Goal: Transaction & Acquisition: Purchase product/service

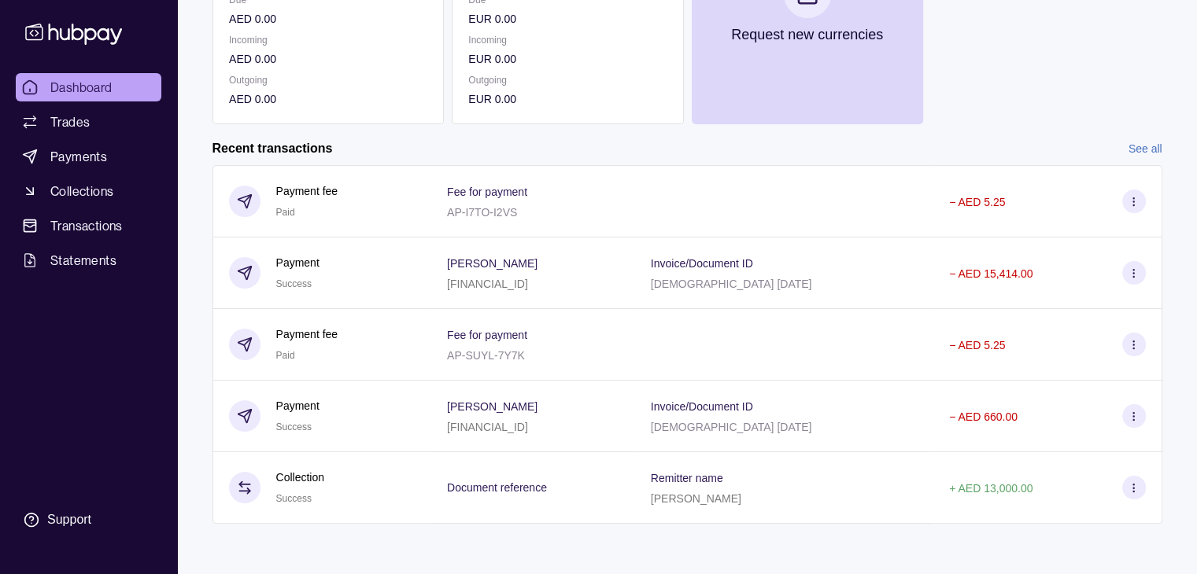
scroll to position [3, 0]
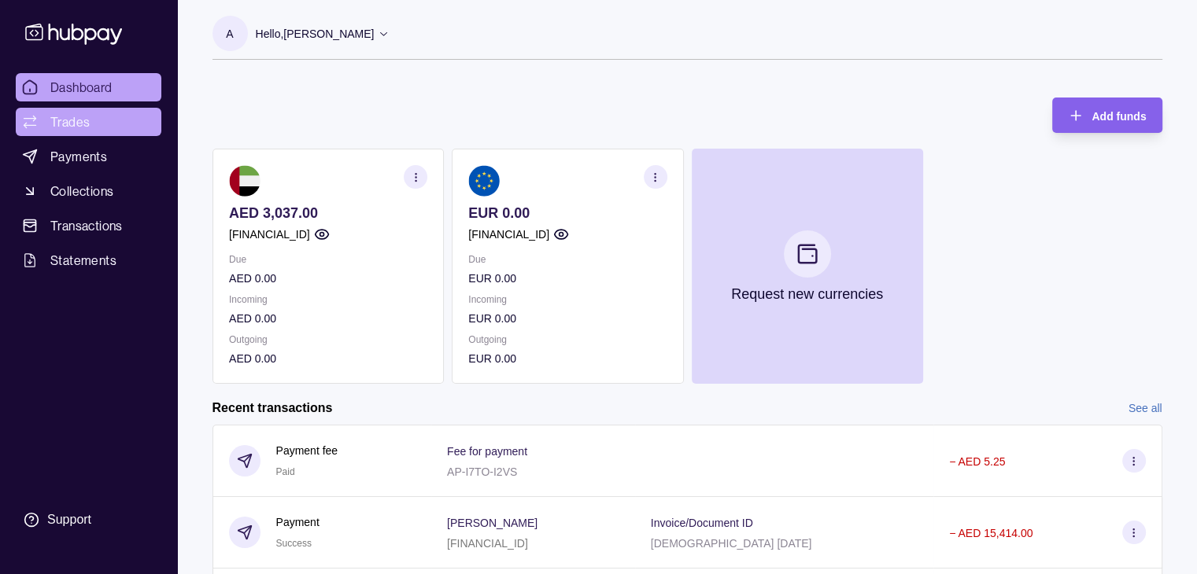
click at [55, 128] on span "Trades" at bounding box center [69, 122] width 39 height 19
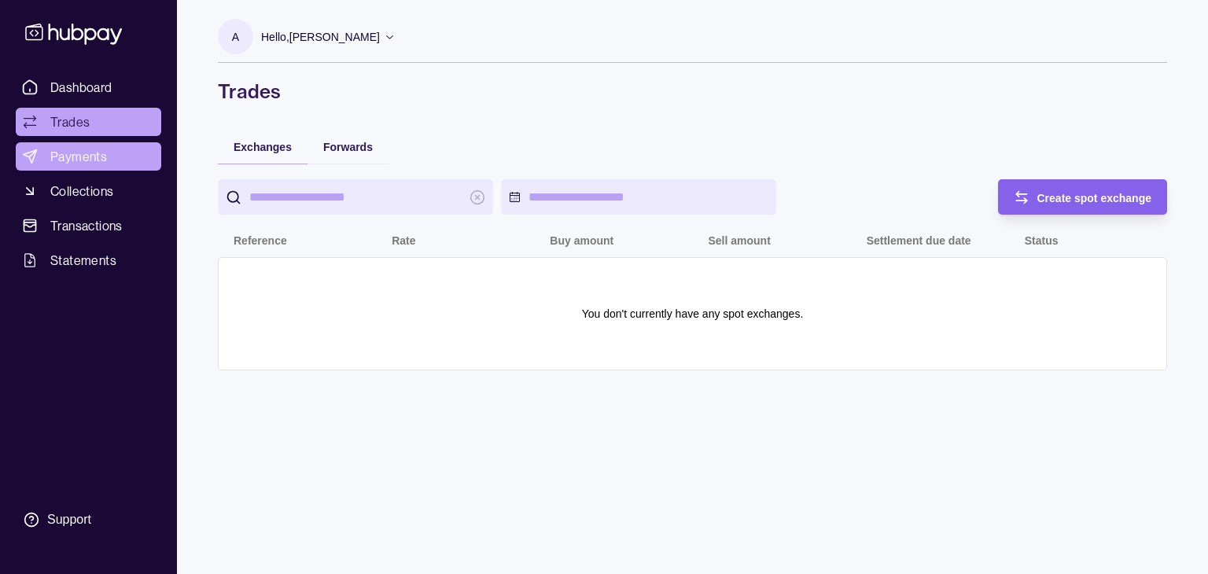
click at [53, 149] on span "Payments" at bounding box center [78, 156] width 57 height 19
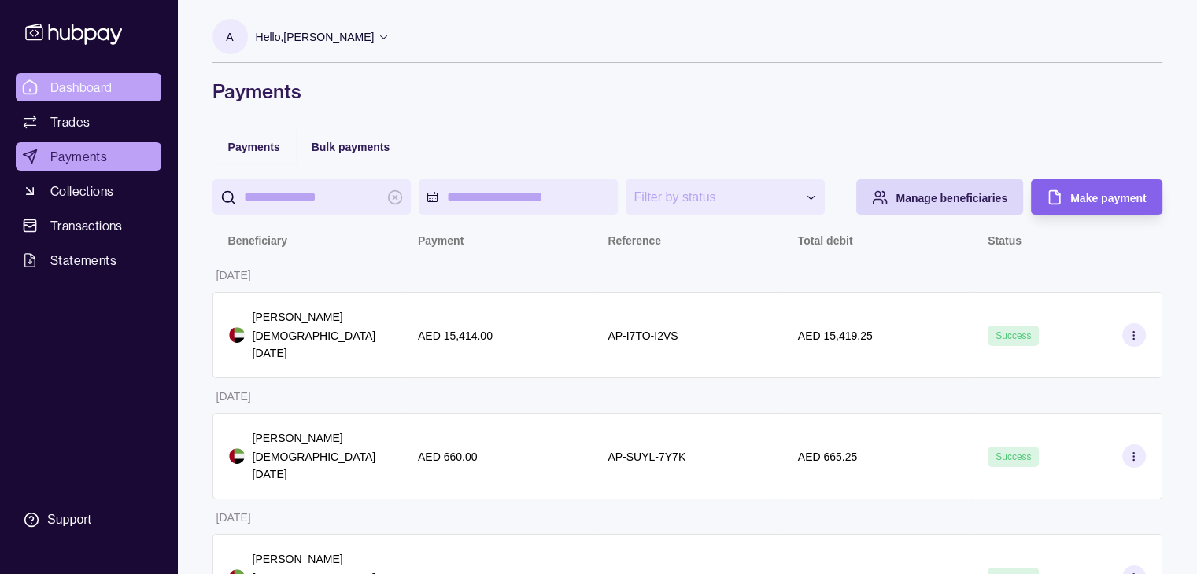
click at [63, 83] on span "Dashboard" at bounding box center [81, 87] width 62 height 19
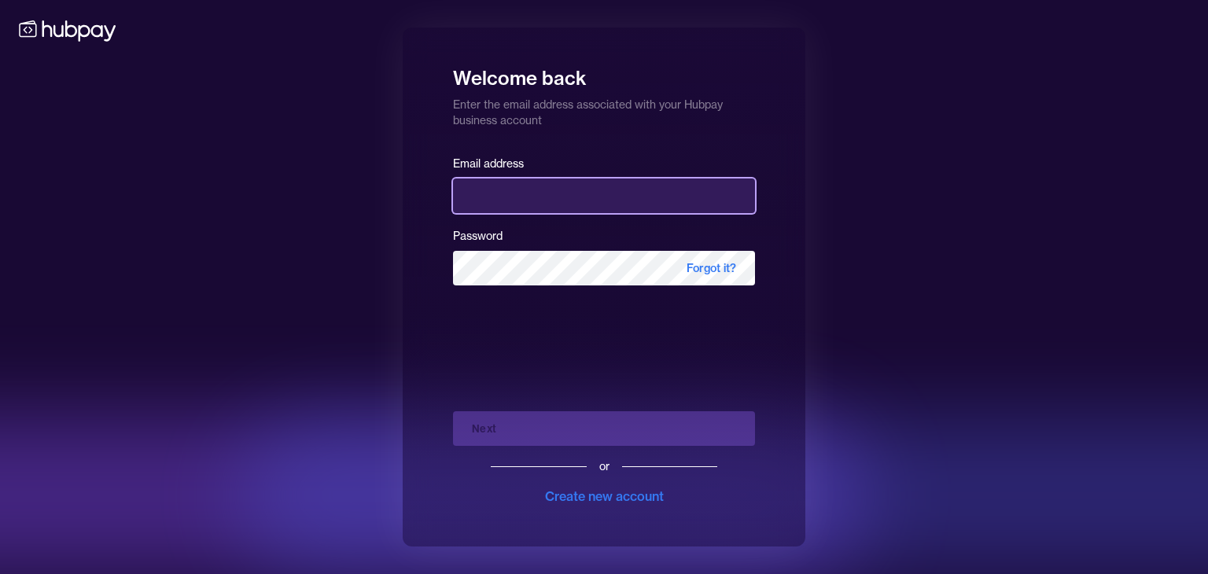
type input "**********"
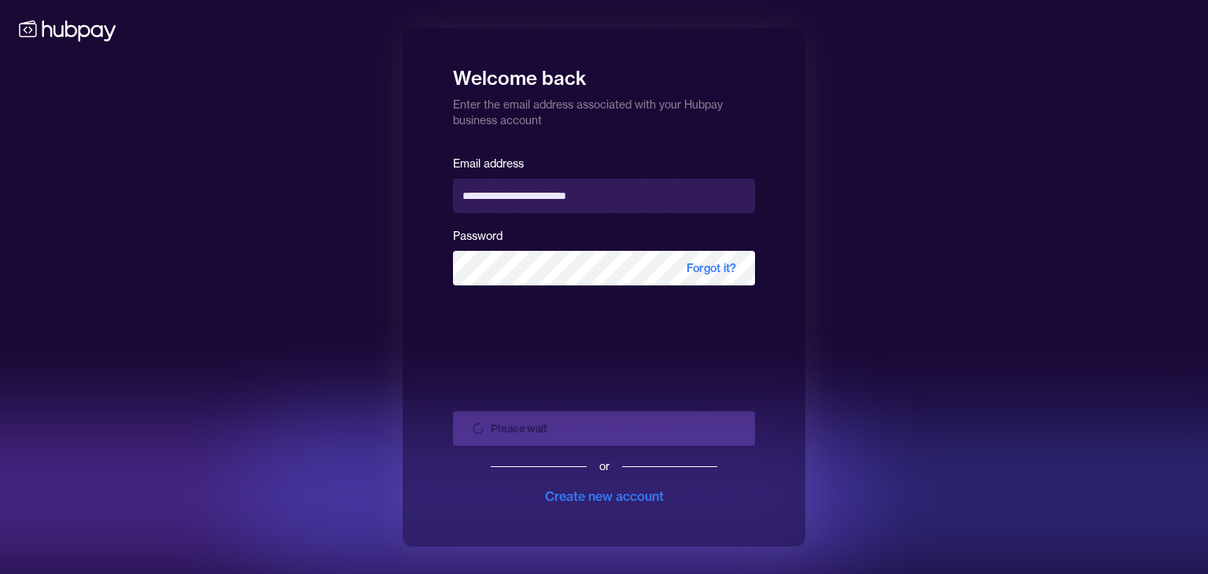
click at [659, 434] on div "Please wait or Create new account" at bounding box center [604, 452] width 302 height 107
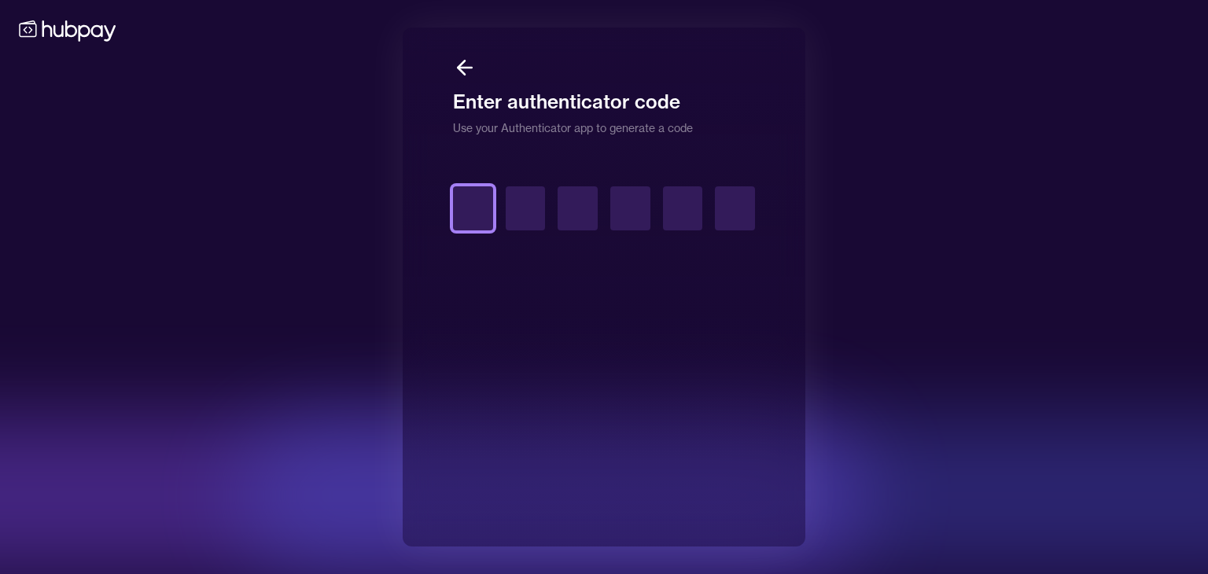
click at [463, 208] on input "text" at bounding box center [473, 208] width 40 height 44
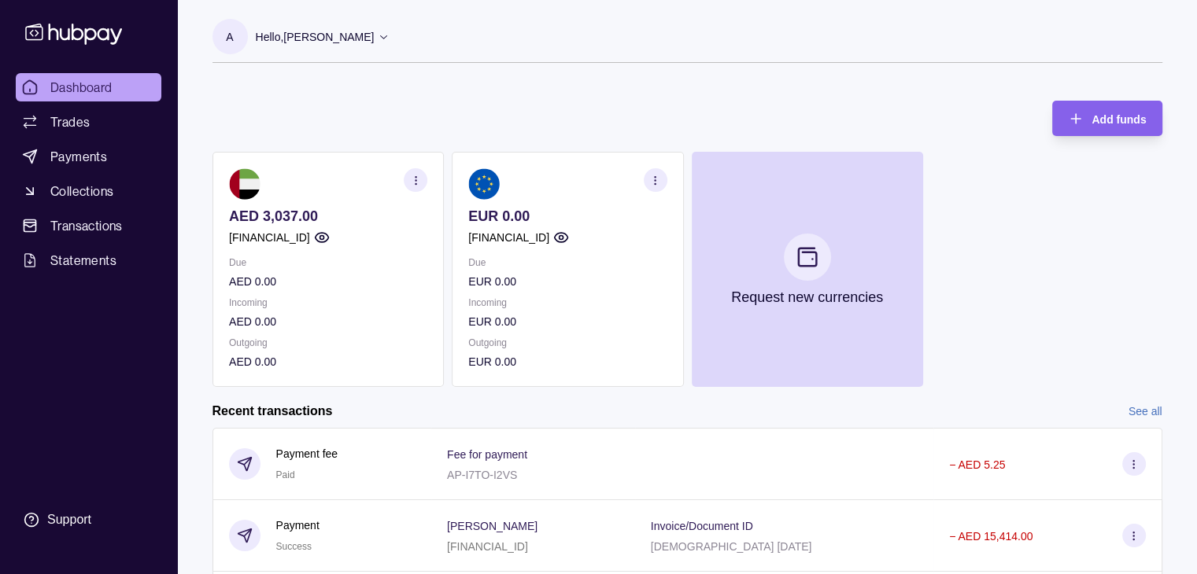
click at [421, 185] on icon "button" at bounding box center [415, 181] width 12 height 12
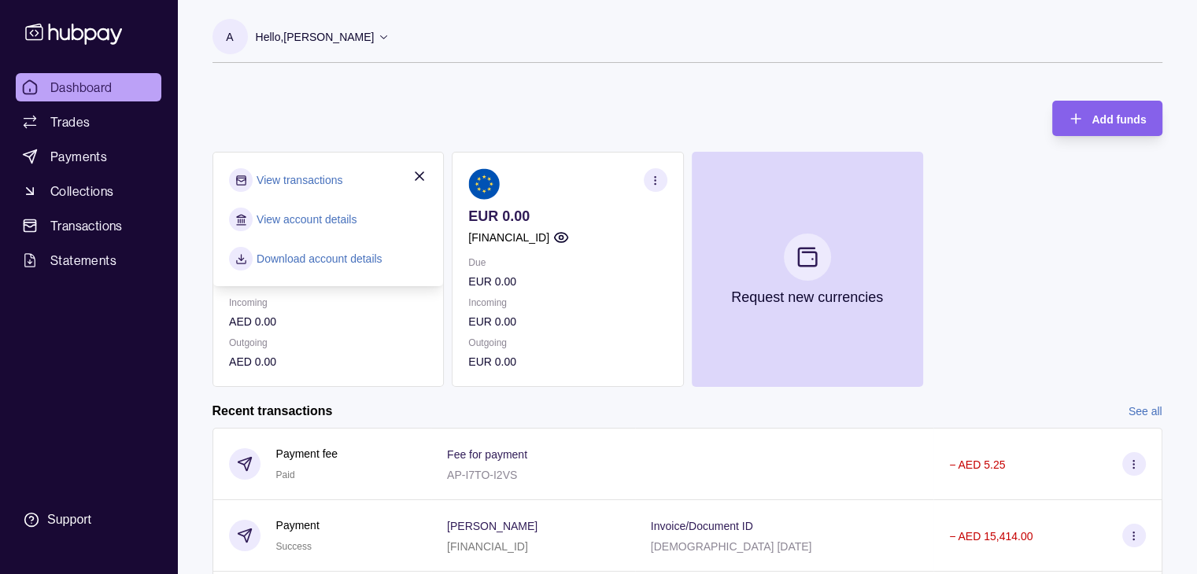
click at [416, 172] on icon "button" at bounding box center [419, 176] width 16 height 16
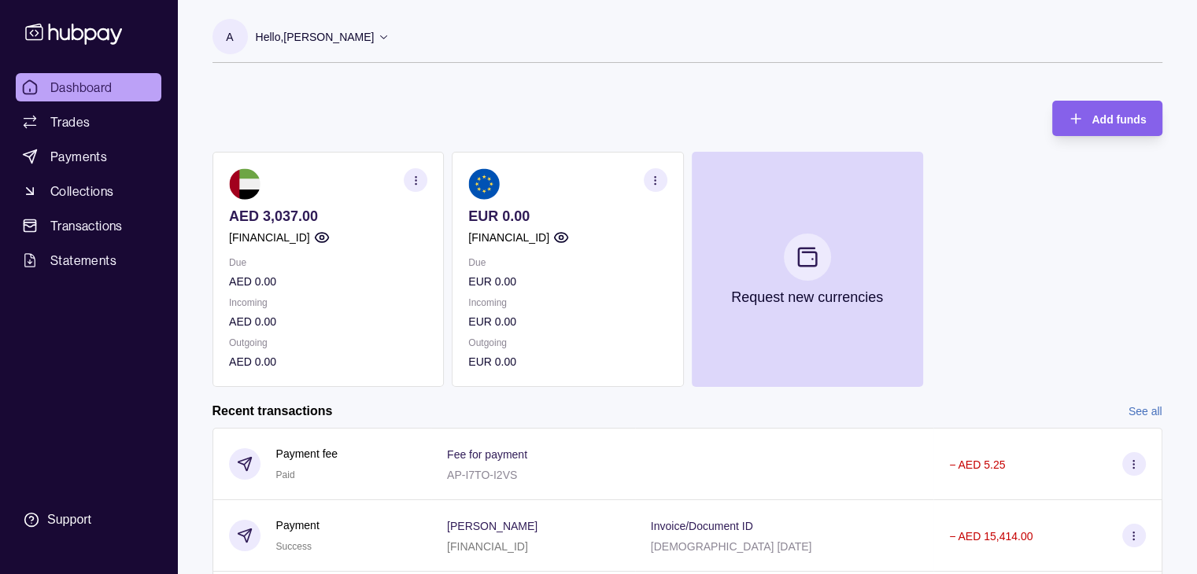
click at [409, 184] on icon "button" at bounding box center [415, 181] width 12 height 12
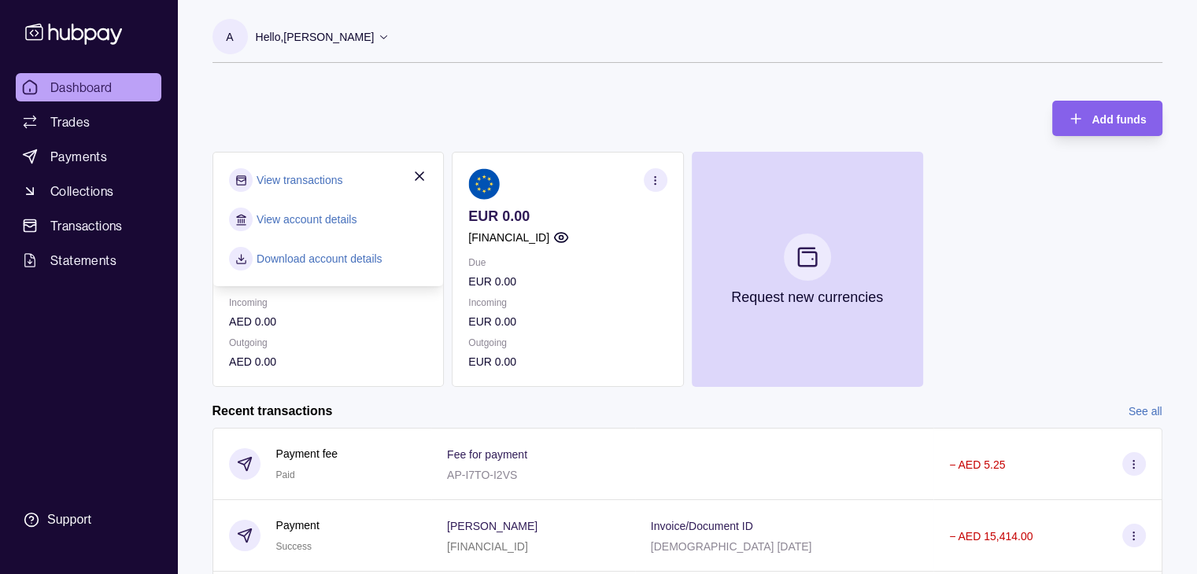
click at [341, 218] on link "View account details" at bounding box center [306, 219] width 100 height 17
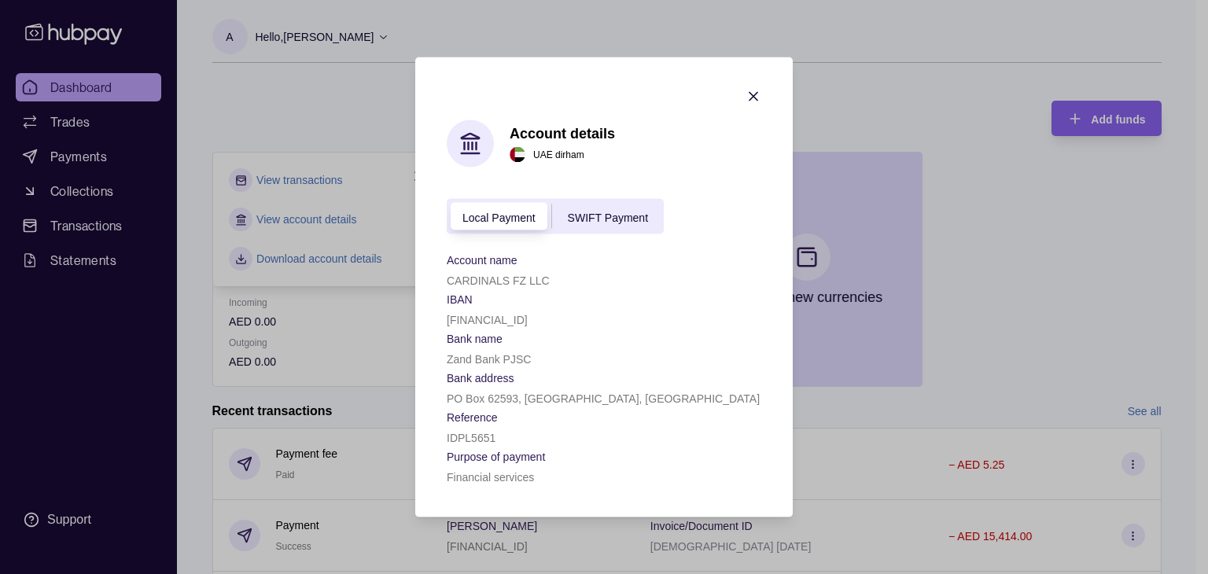
click at [459, 318] on p "[FINANCIAL_ID]" at bounding box center [487, 320] width 81 height 13
click at [459, 319] on p "[FINANCIAL_ID]" at bounding box center [487, 320] width 81 height 13
copy p "[FINANCIAL_ID]"
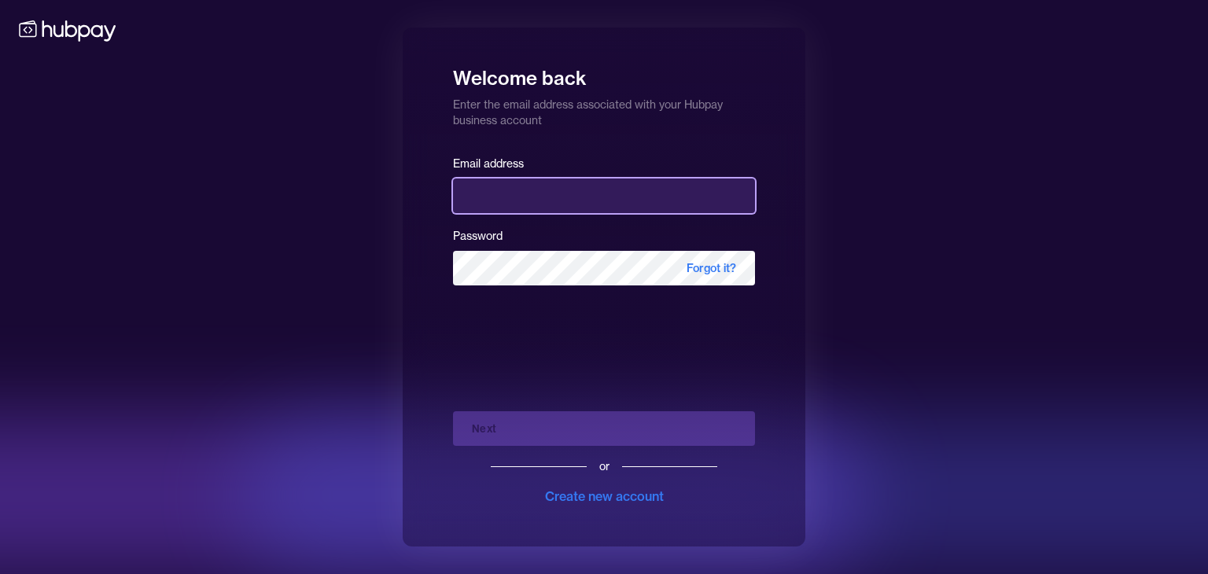
type input "**********"
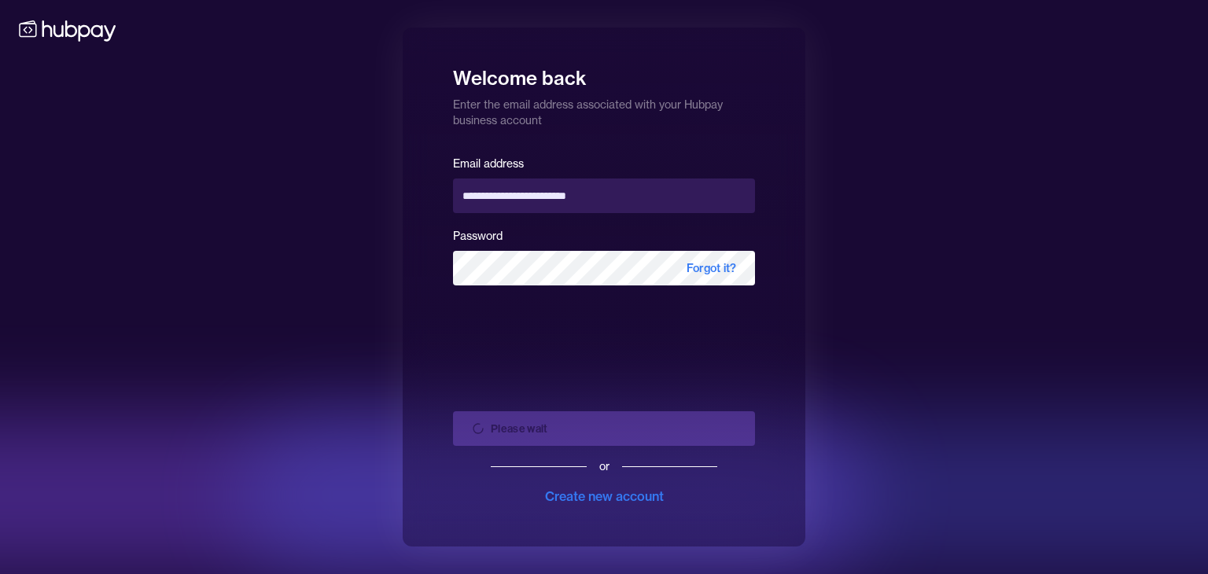
click at [606, 434] on div "Please wait or Create new account" at bounding box center [604, 452] width 302 height 107
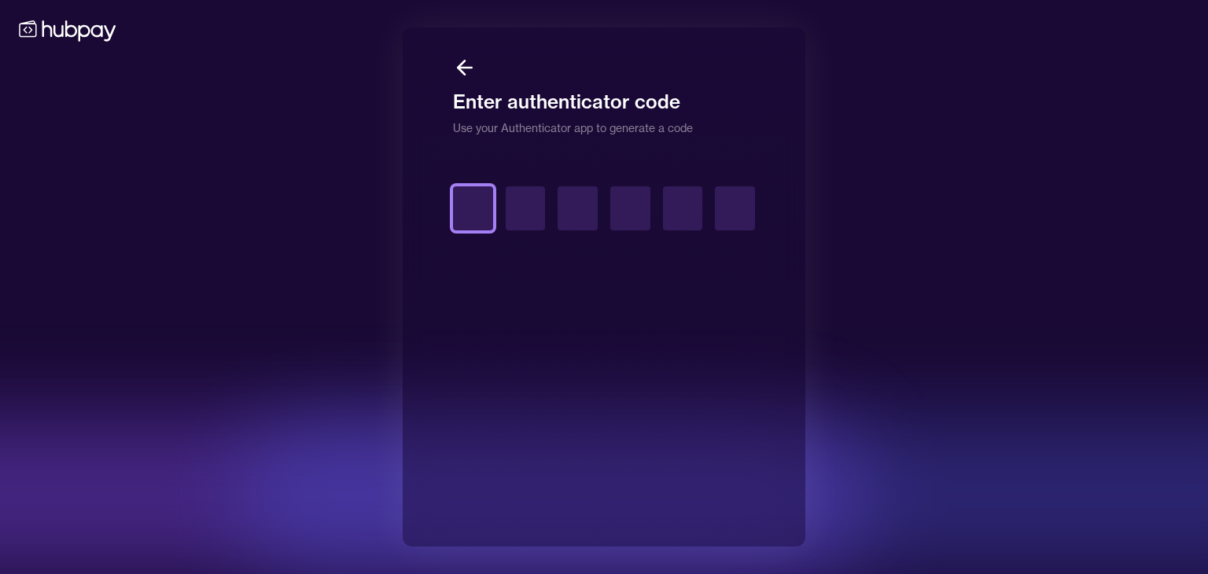
click at [458, 210] on input "text" at bounding box center [473, 208] width 40 height 44
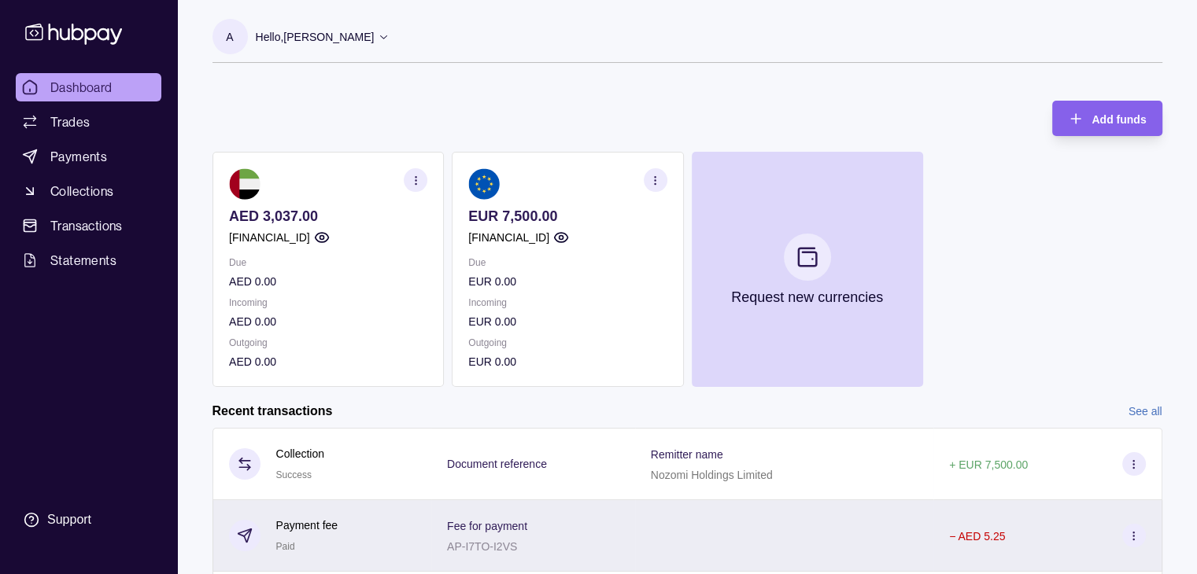
scroll to position [262, 0]
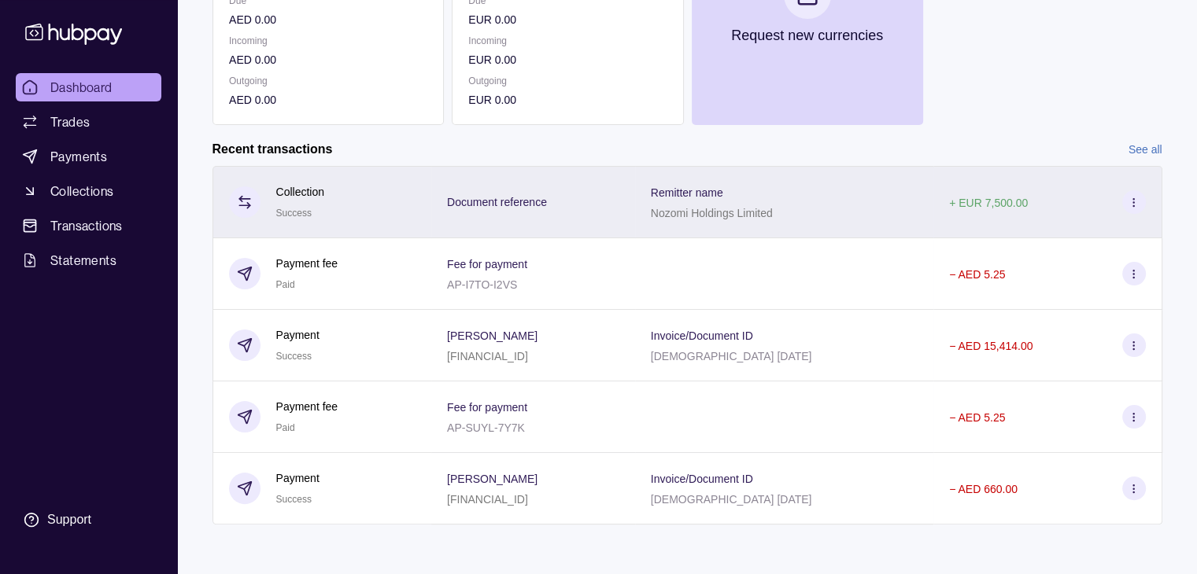
click at [547, 228] on div "Document reference" at bounding box center [533, 202] width 204 height 72
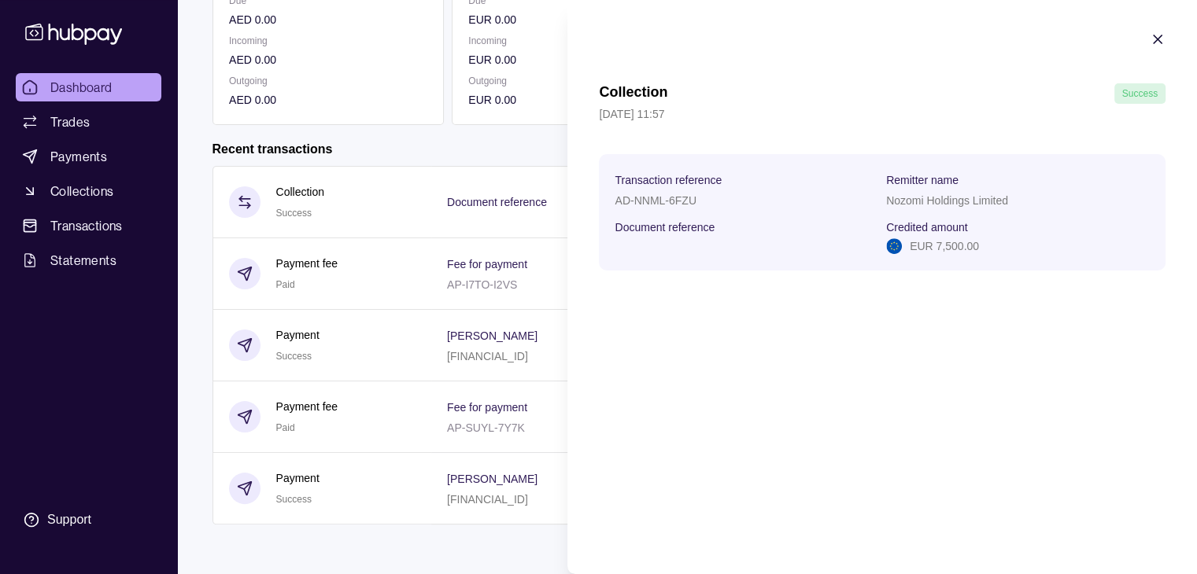
click at [1157, 35] on icon "button" at bounding box center [1157, 39] width 16 height 16
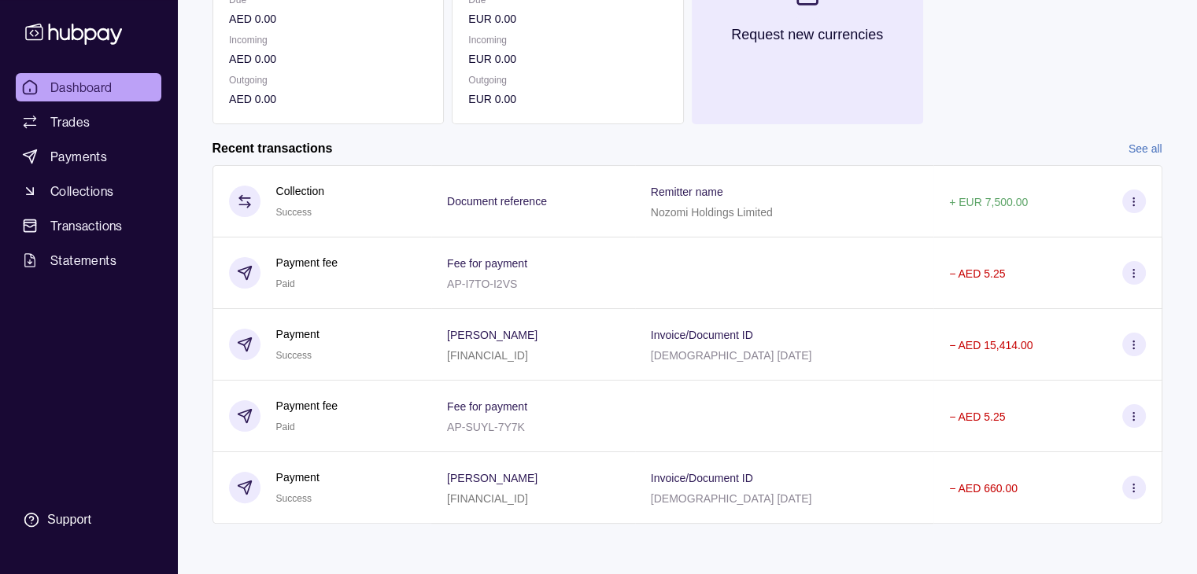
scroll to position [3, 0]
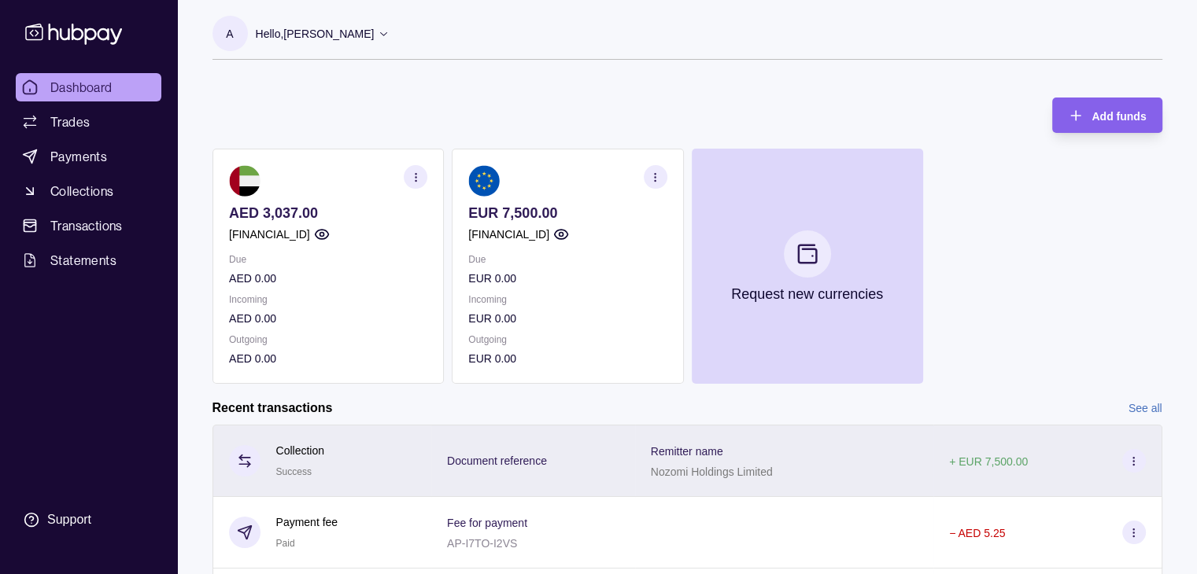
click at [619, 458] on div "Document reference" at bounding box center [533, 461] width 172 height 20
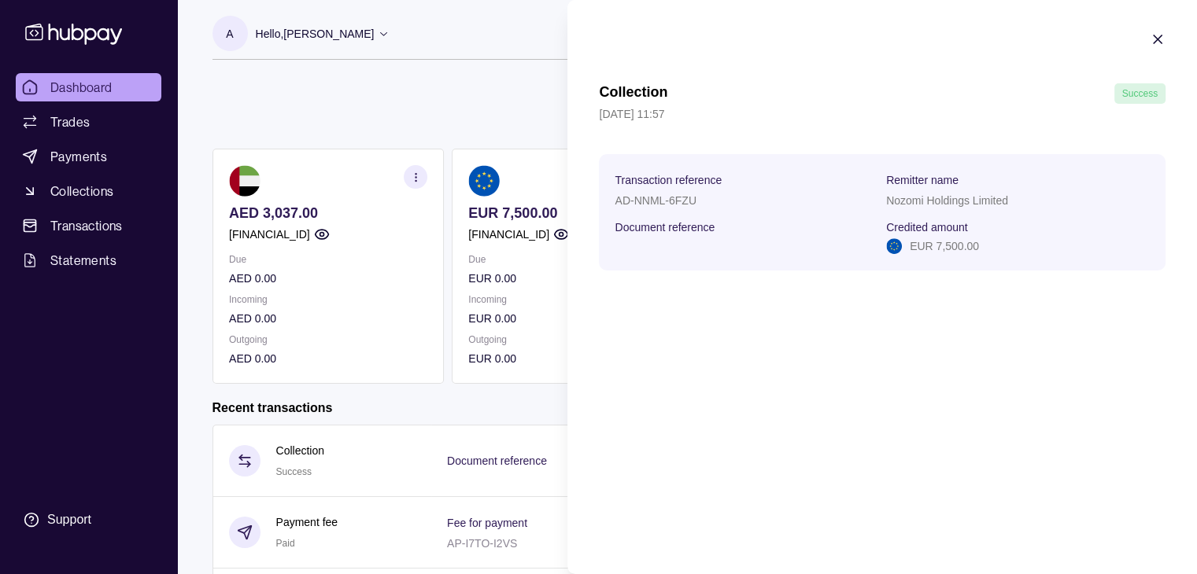
click at [1142, 35] on section "Collection Success [DATE] 11:57 Transaction reference AD-NNML-6FZU Remitter nam…" at bounding box center [881, 151] width 629 height 302
click at [1154, 40] on icon "button" at bounding box center [1157, 39] width 16 height 16
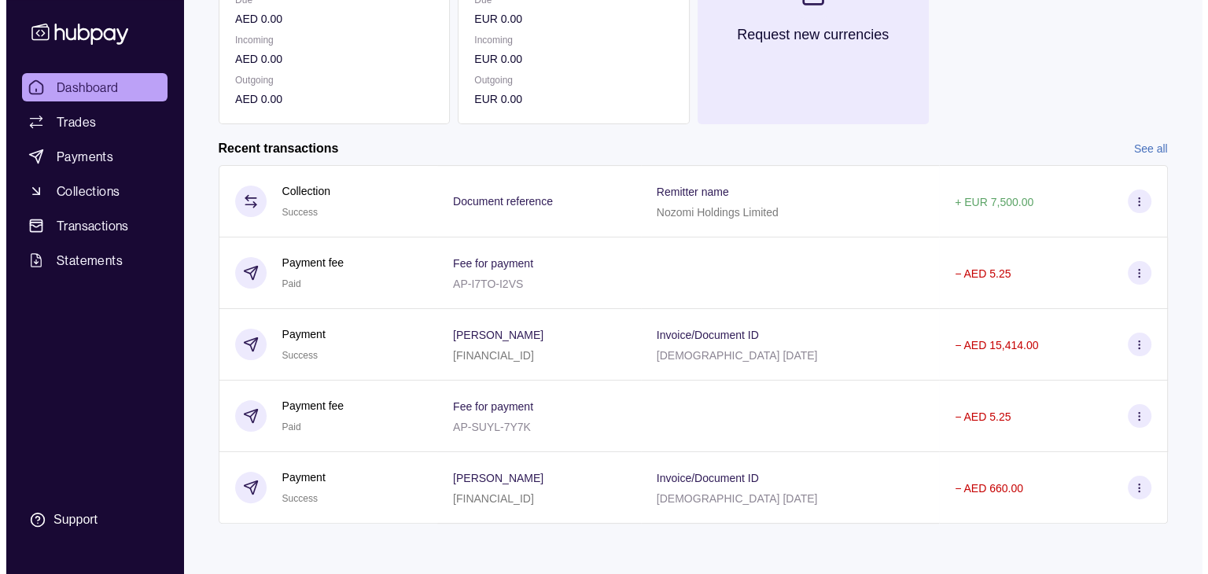
scroll to position [0, 0]
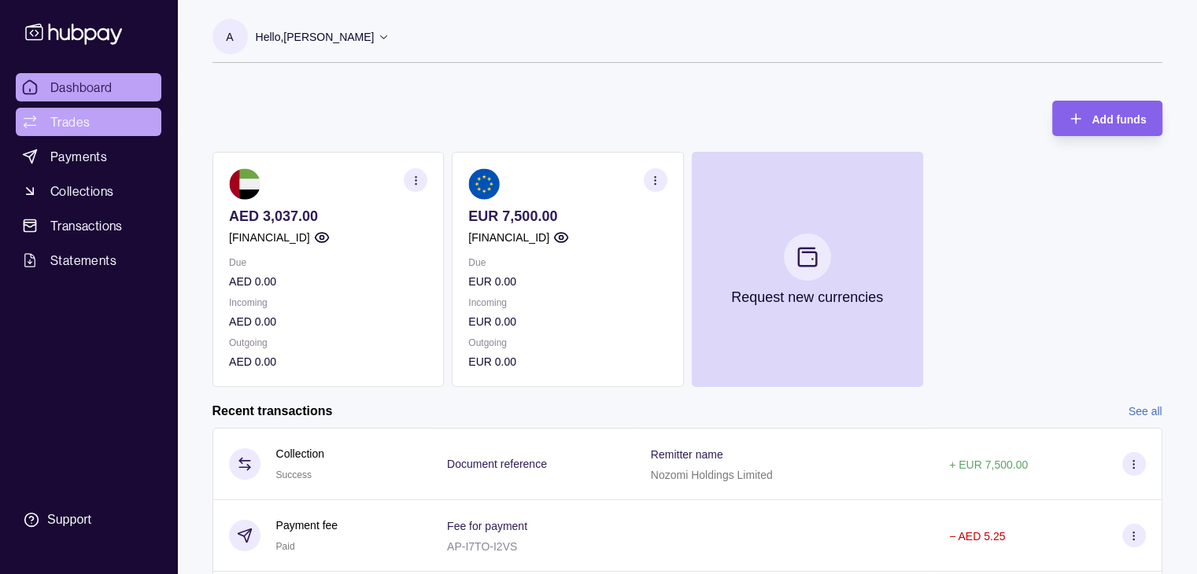
click at [96, 116] on link "Trades" at bounding box center [89, 122] width 146 height 28
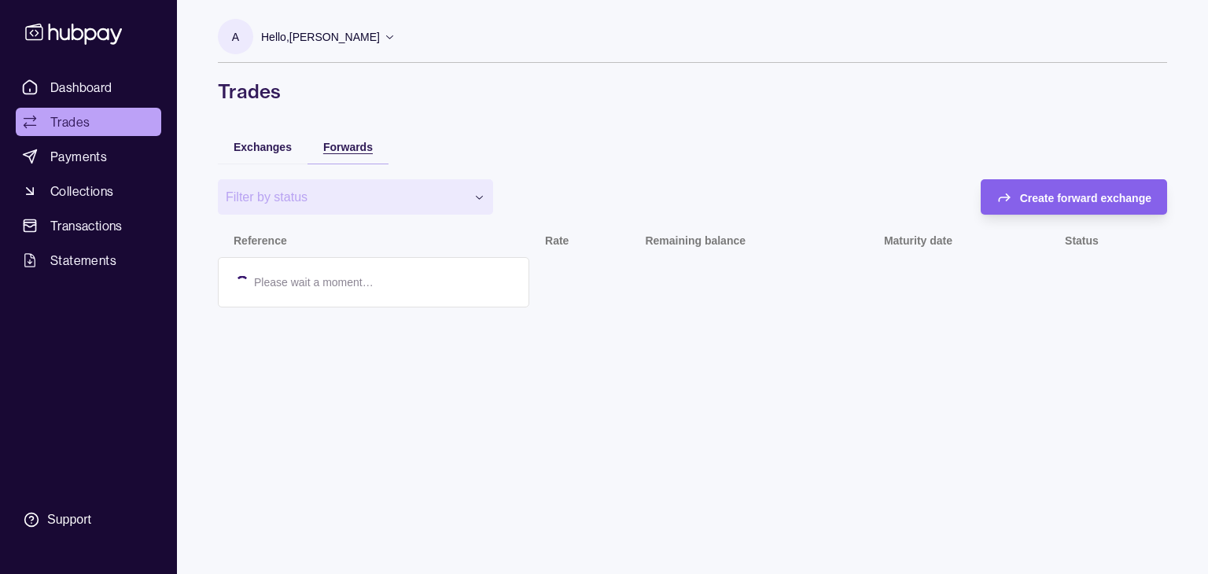
click at [340, 147] on span "Forwards" at bounding box center [348, 147] width 50 height 13
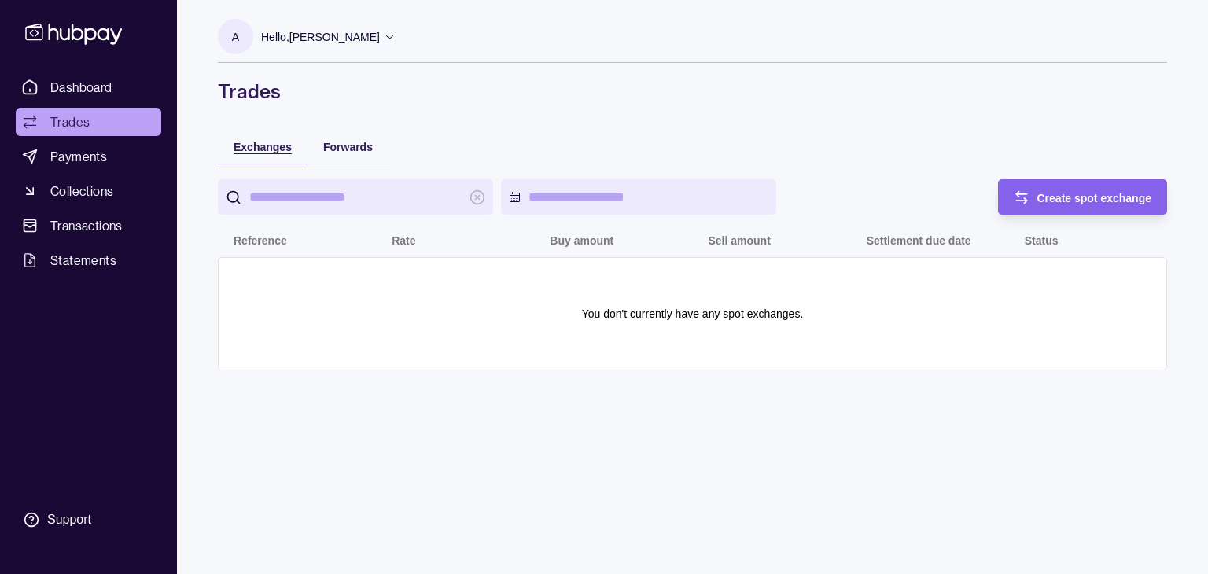
click at [242, 143] on span "Exchanges" at bounding box center [263, 147] width 58 height 13
click at [1075, 205] on div "Create spot exchange" at bounding box center [1095, 197] width 115 height 19
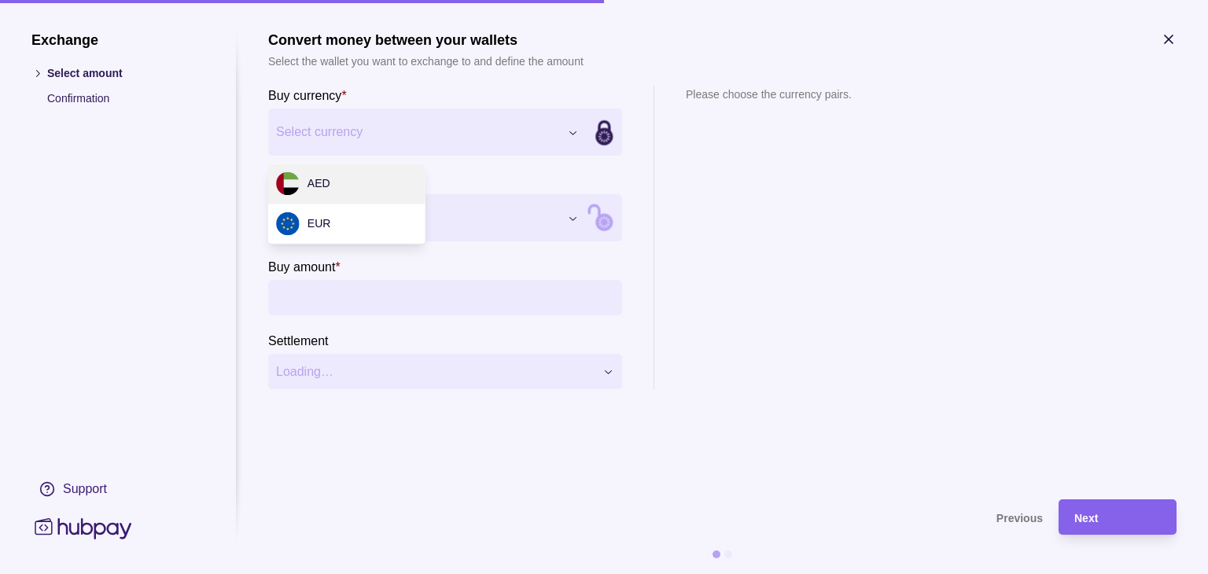
click at [542, 574] on div "Exchange Select amount Confirmation Support Convert money between your wallets …" at bounding box center [604, 574] width 1208 height 0
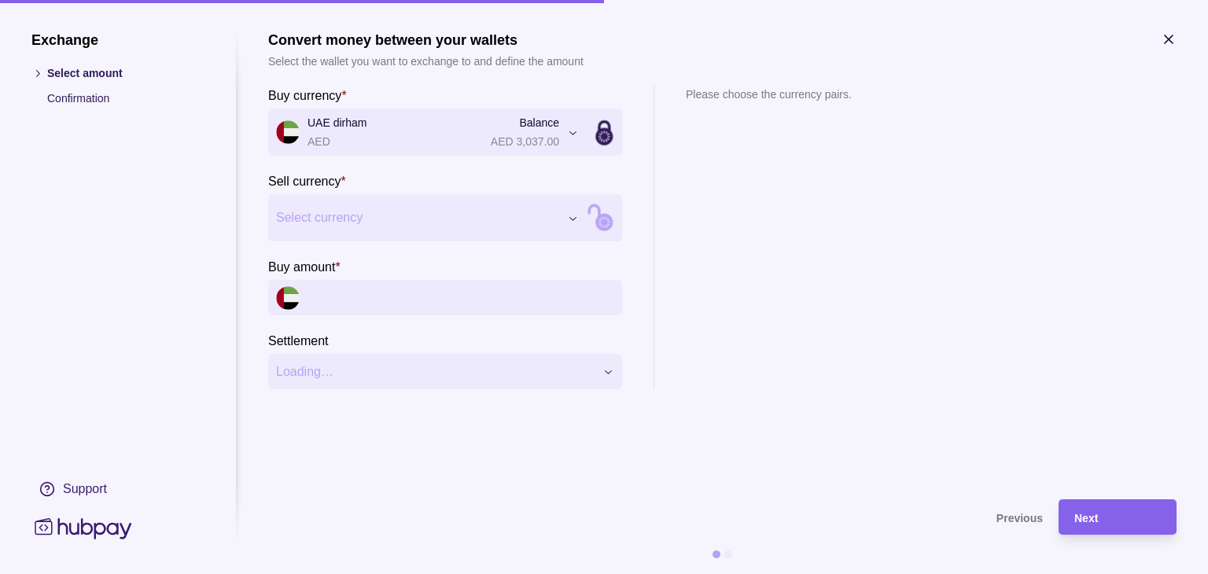
click at [412, 574] on div "Exchange Select amount Confirmation Support Convert money between your wallets …" at bounding box center [604, 574] width 1208 height 0
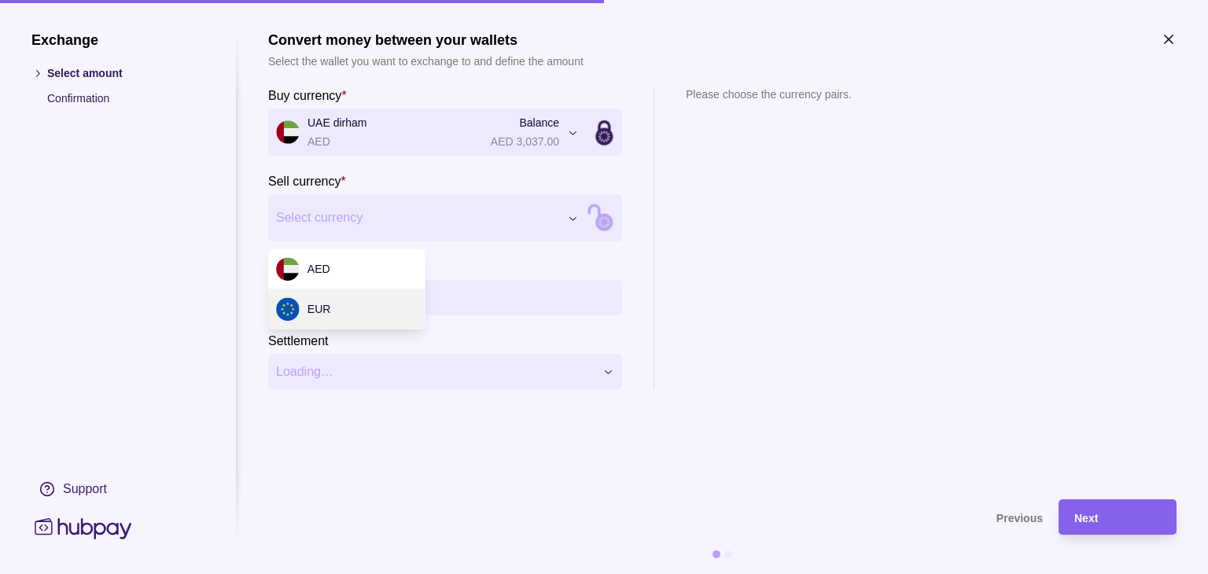
select select "***"
drag, startPoint x: 343, startPoint y: 287, endPoint x: 337, endPoint y: 305, distance: 19.2
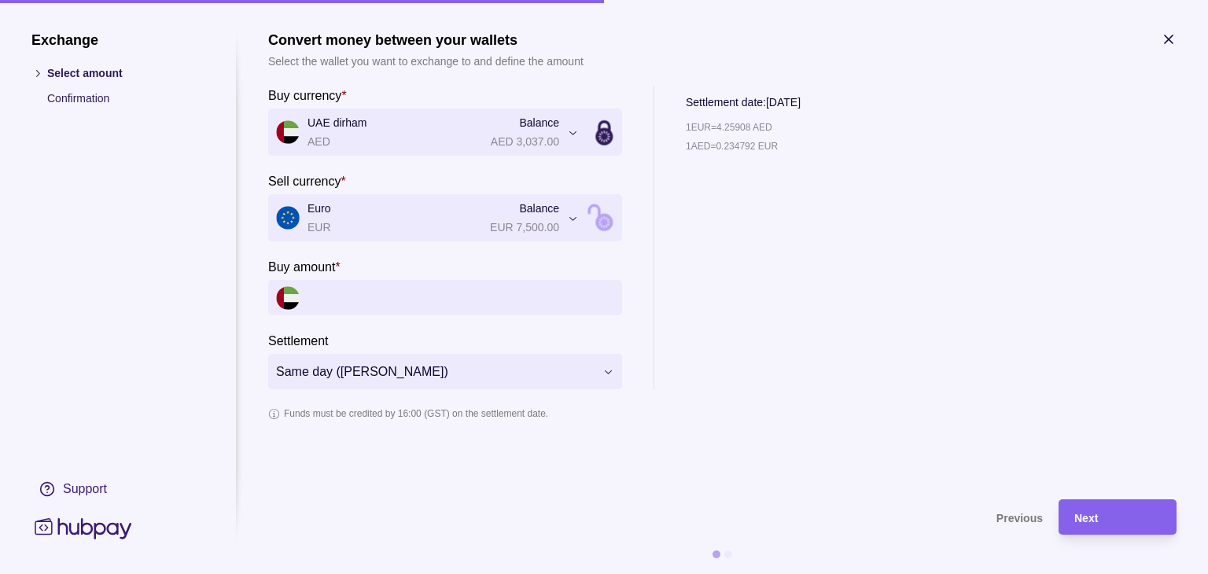
click at [396, 307] on input "Buy amount *" at bounding box center [461, 297] width 307 height 35
